Goal: Find specific page/section: Find specific page/section

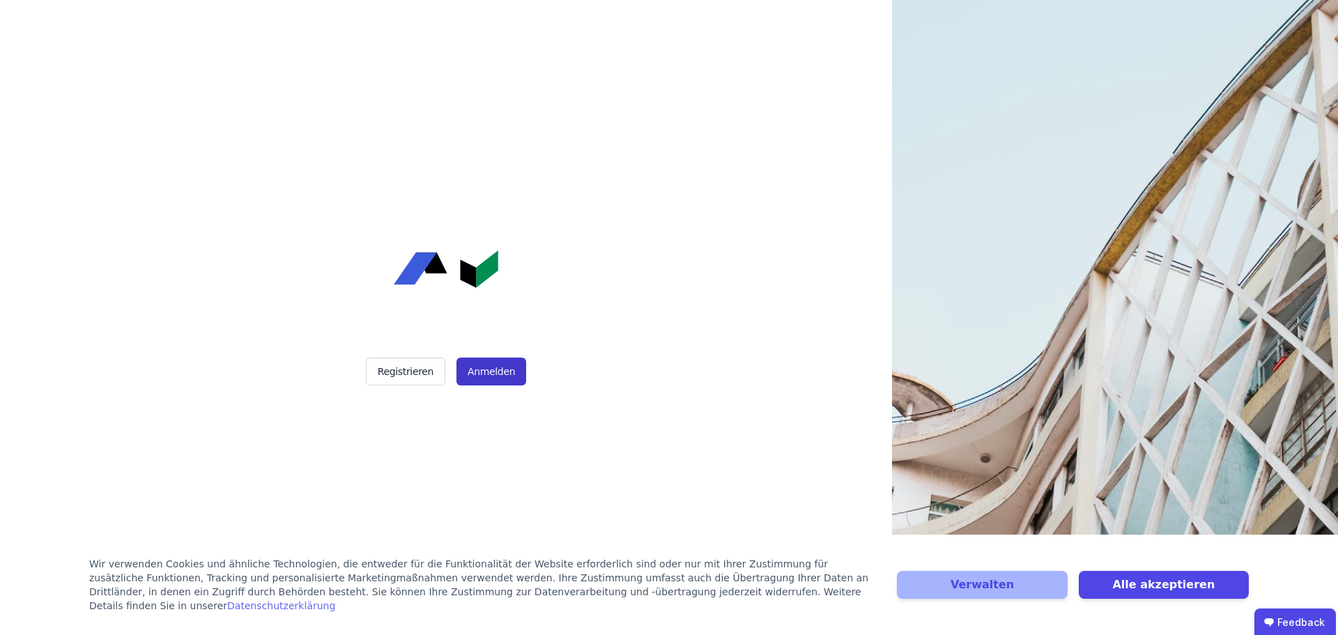
click at [479, 380] on button "Anmelden" at bounding box center [491, 371] width 70 height 28
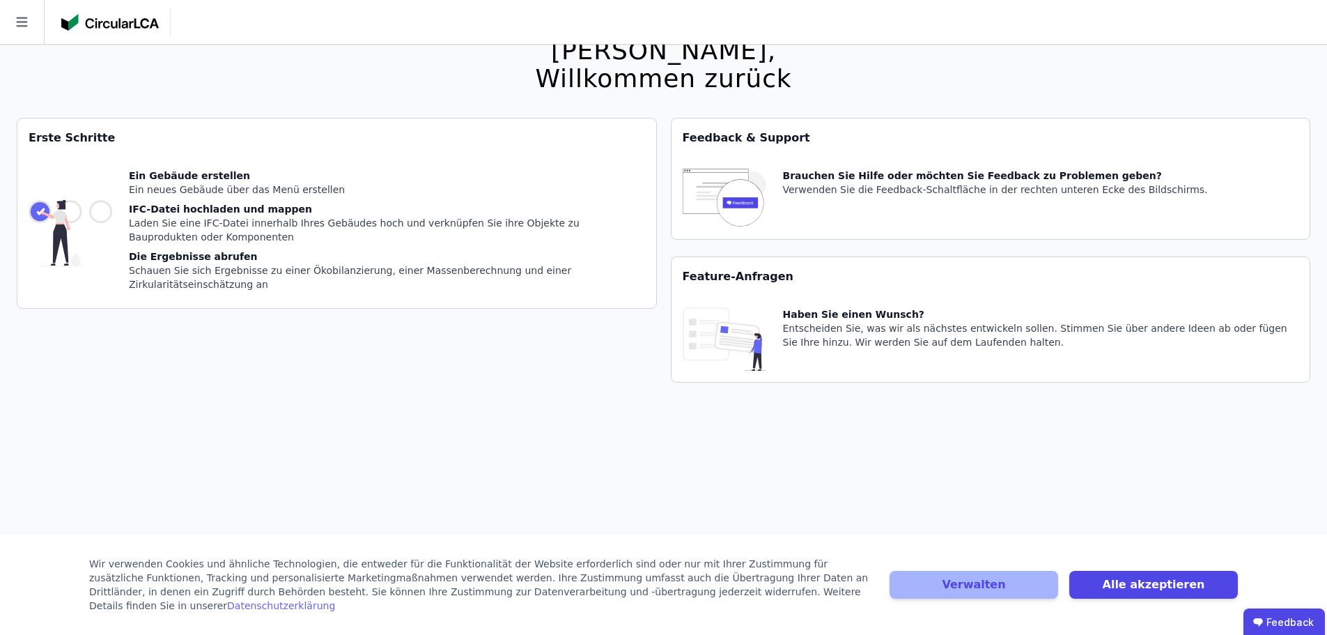
scroll to position [45, 0]
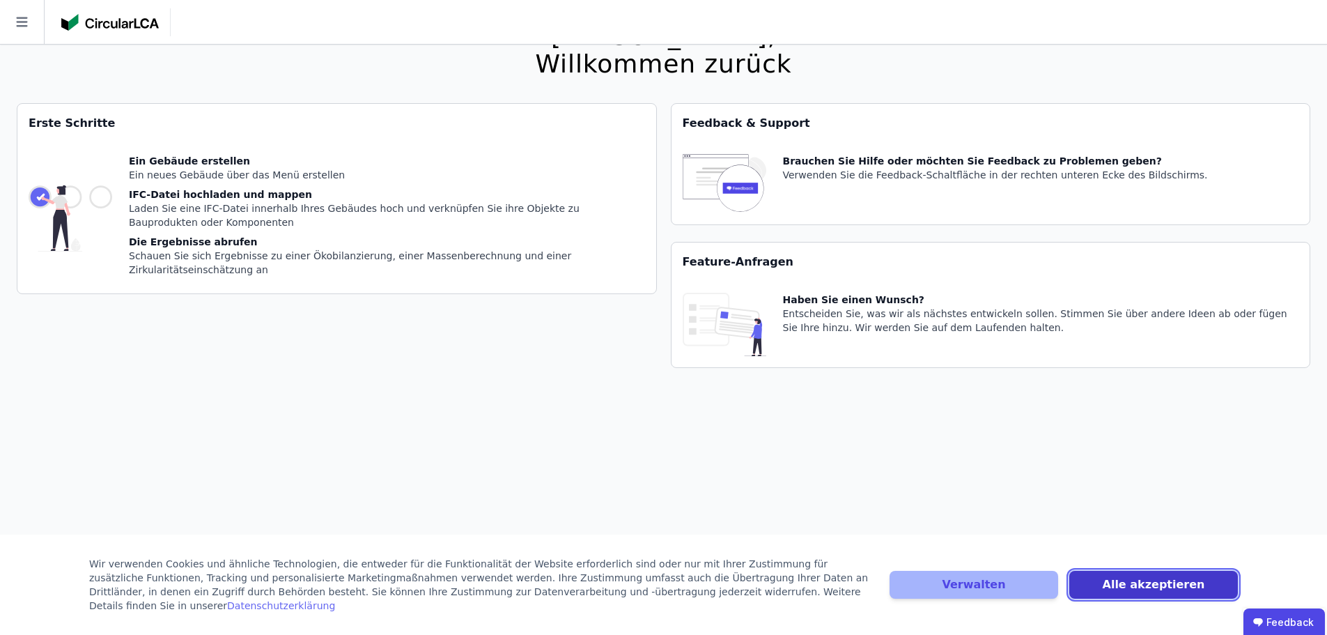
click at [1154, 591] on button "Alle akzeptieren" at bounding box center [1153, 585] width 169 height 28
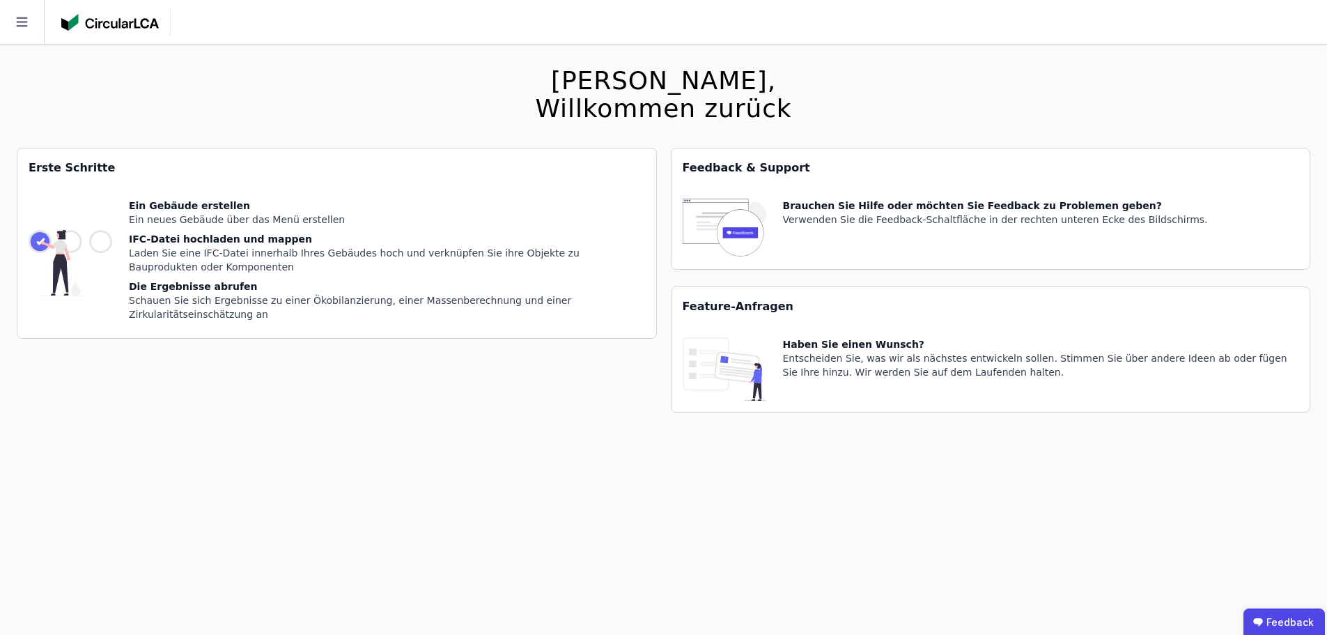
click at [127, 29] on img at bounding box center [110, 22] width 98 height 17
click at [19, 30] on icon at bounding box center [22, 22] width 44 height 44
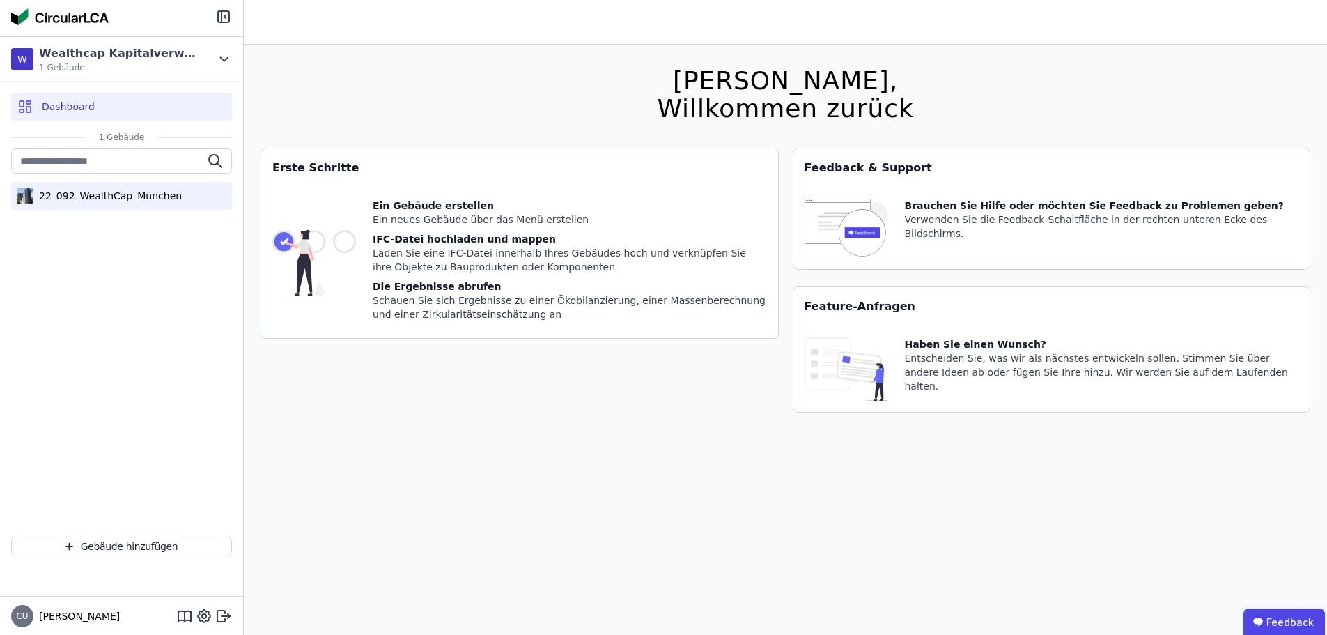
click at [134, 195] on div "22_092_WealthCap_München" at bounding box center [107, 196] width 148 height 14
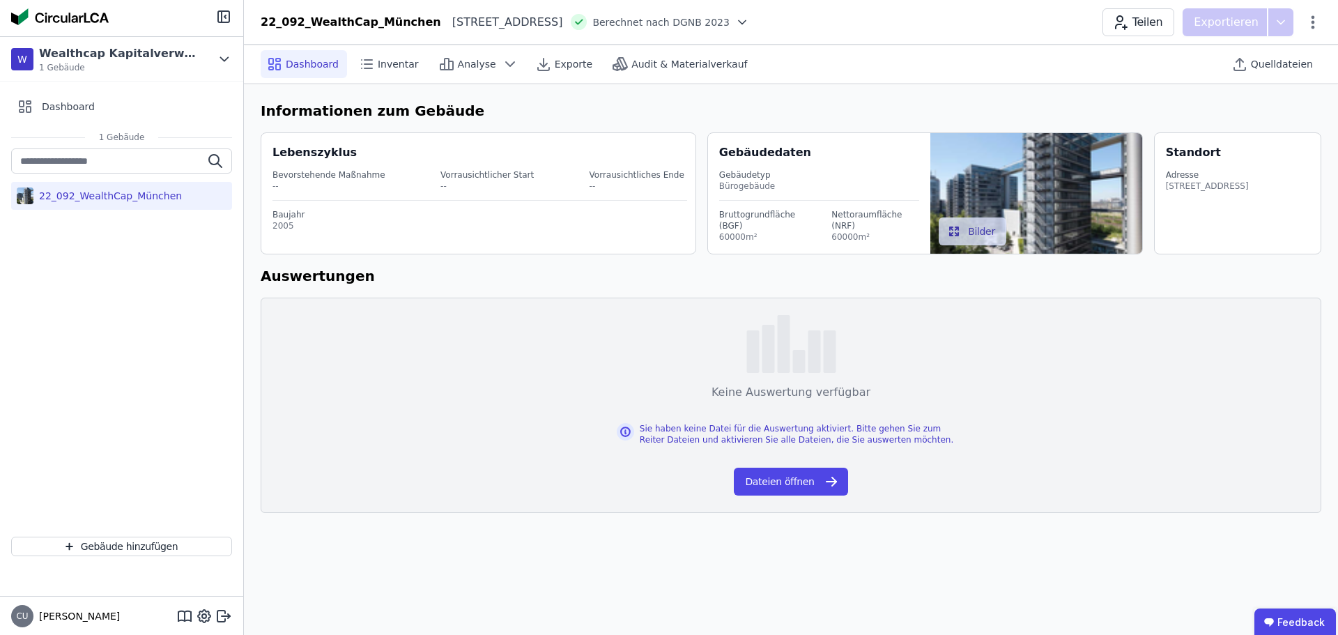
click at [1079, 192] on img at bounding box center [1035, 193] width 211 height 121
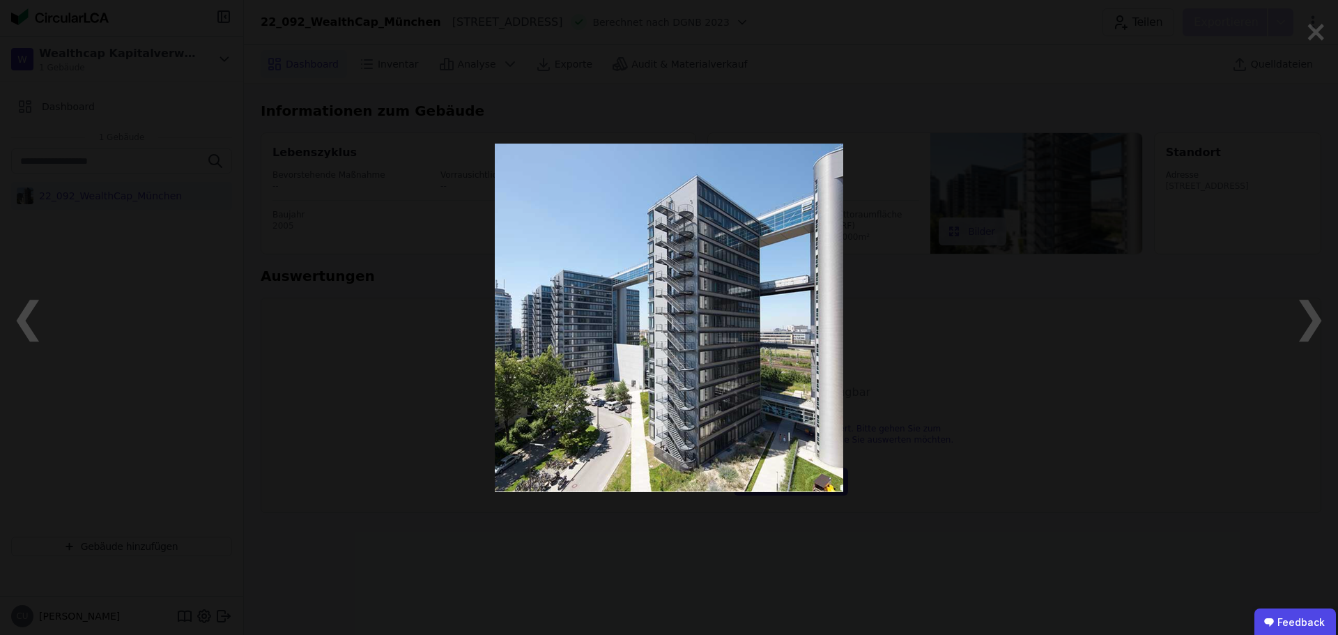
drag, startPoint x: 922, startPoint y: 180, endPoint x: 1066, endPoint y: 155, distance: 145.7
click at [929, 180] on div at bounding box center [669, 317] width 1129 height 635
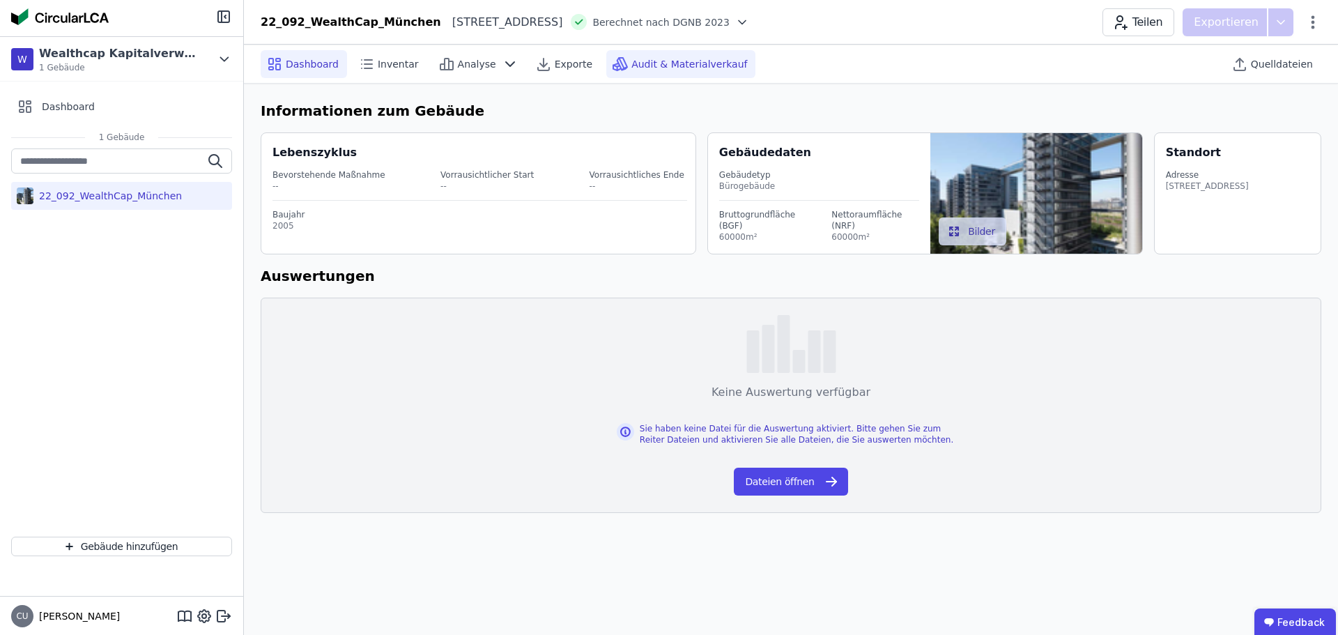
click at [635, 65] on span "Audit & Materialverkauf" at bounding box center [689, 64] width 116 height 14
